Goal: Information Seeking & Learning: Learn about a topic

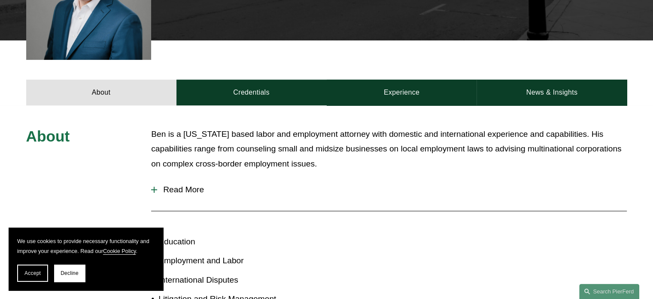
scroll to position [301, 0]
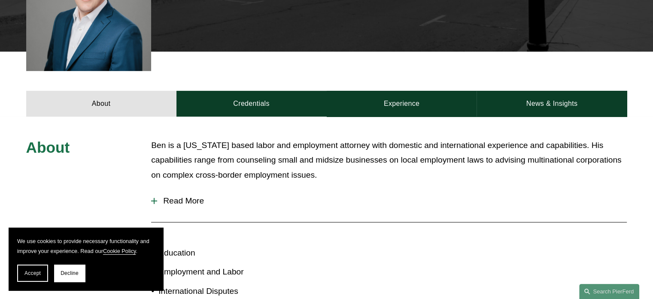
click at [192, 203] on span "Read More" at bounding box center [392, 200] width 470 height 9
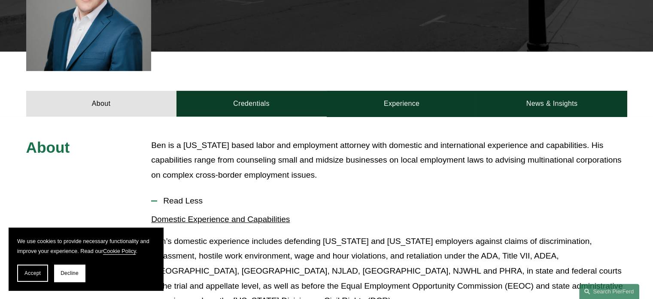
click at [473, 165] on p "Ben is a New Jersey based labor and employment attorney with domestic and inter…" at bounding box center [389, 160] width 476 height 45
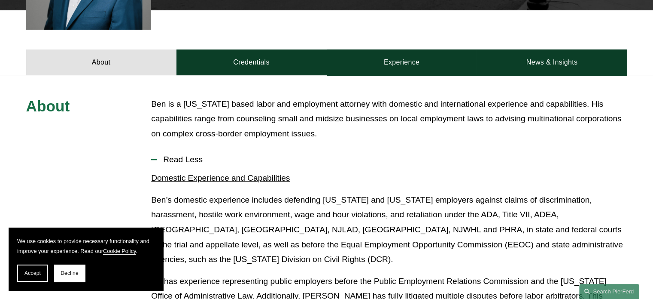
scroll to position [344, 0]
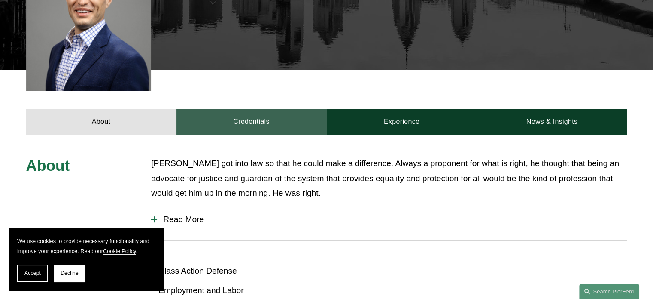
scroll to position [301, 0]
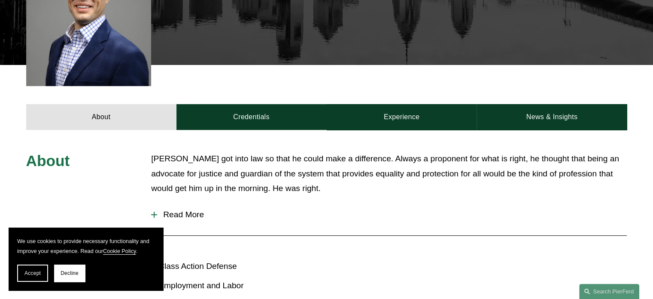
click at [186, 210] on span "Read More" at bounding box center [392, 214] width 470 height 9
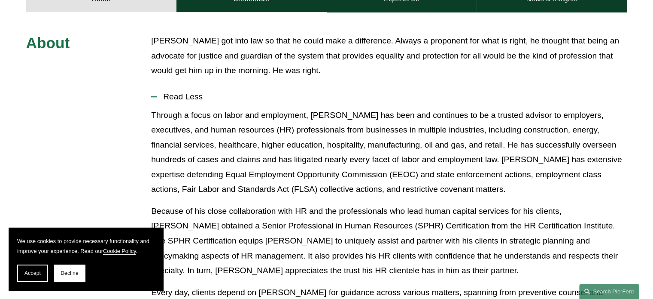
scroll to position [430, 0]
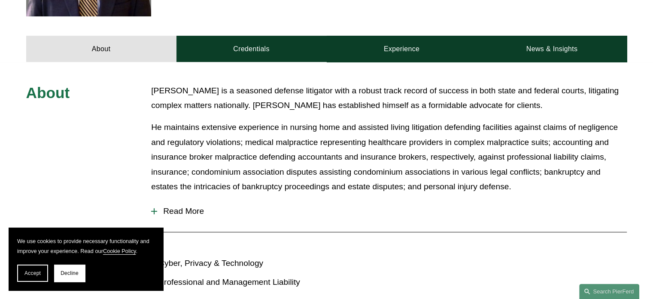
scroll to position [344, 0]
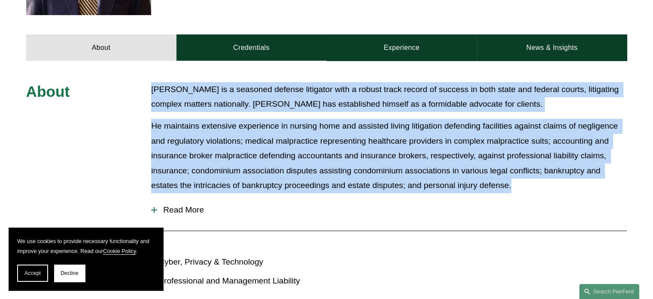
drag, startPoint x: 530, startPoint y: 188, endPoint x: 142, endPoint y: 94, distance: 399.5
click at [142, 94] on div "About [PERSON_NAME] is a seasoned defense litigator with a robust track record …" at bounding box center [326, 192] width 653 height 220
copy div "[PERSON_NAME] is a seasoned defense litigator with a robust track record of suc…"
